Goal: Task Accomplishment & Management: Manage account settings

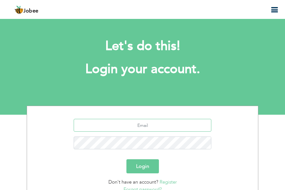
click at [144, 126] on input "text" at bounding box center [143, 125] width 138 height 13
type input "[EMAIL_ADDRESS][DOMAIN_NAME]"
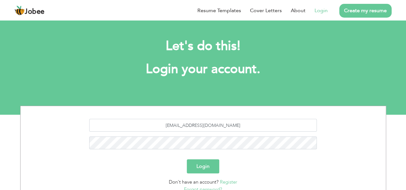
click at [206, 164] on button "Login" at bounding box center [203, 167] width 32 height 14
